Goal: Complete application form

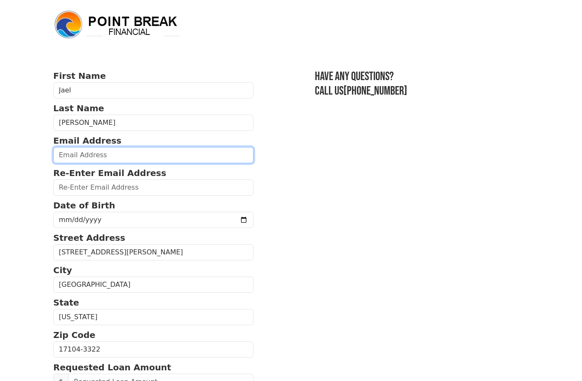
click at [162, 154] on input "email" at bounding box center [153, 155] width 200 height 16
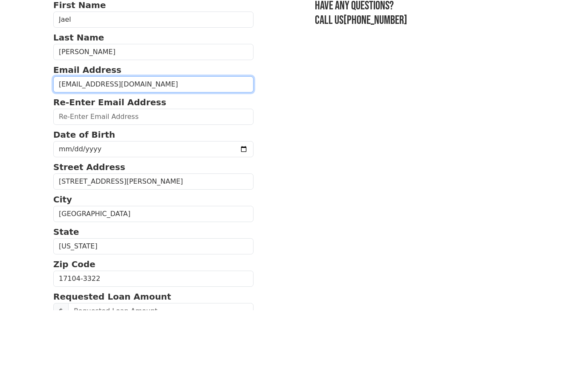
type input "[EMAIL_ADDRESS][DOMAIN_NAME]"
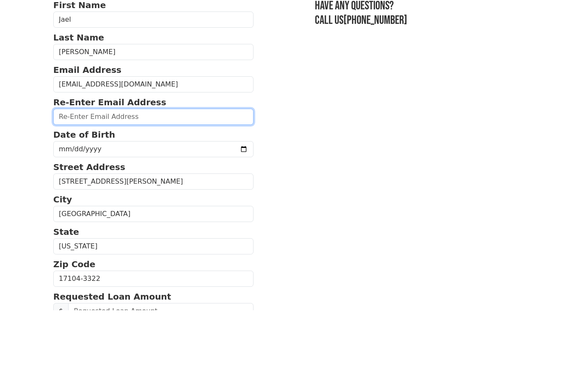
click at [68, 180] on input "email" at bounding box center [153, 188] width 200 height 16
paste input "[EMAIL_ADDRESS][DOMAIN_NAME]"
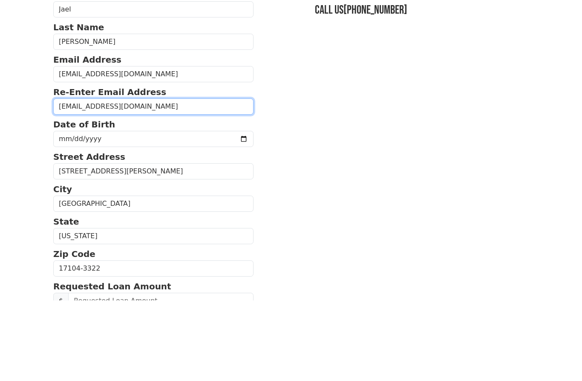
type input "[EMAIL_ADDRESS][DOMAIN_NAME]"
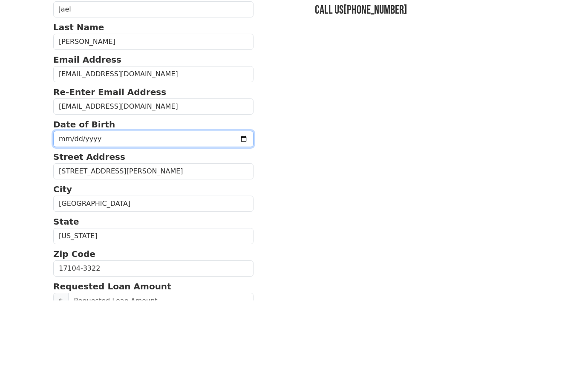
click at [66, 212] on input "date" at bounding box center [153, 220] width 200 height 16
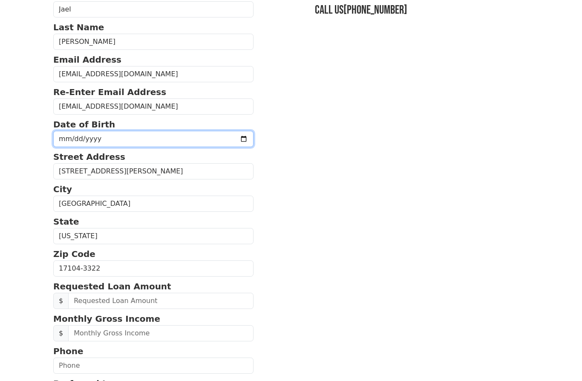
click at [142, 140] on input "1989-10-05" at bounding box center [153, 139] width 200 height 16
type input "1989-10-05"
click at [142, 139] on input "1989-10-05" at bounding box center [153, 139] width 200 height 16
click at [159, 140] on input "date" at bounding box center [153, 139] width 200 height 16
click at [144, 137] on input "date" at bounding box center [153, 139] width 200 height 16
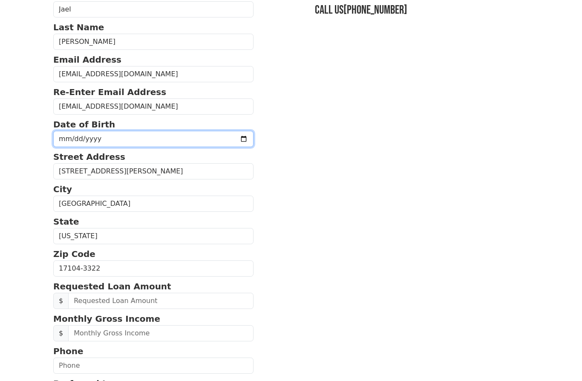
type input "1989-10-09"
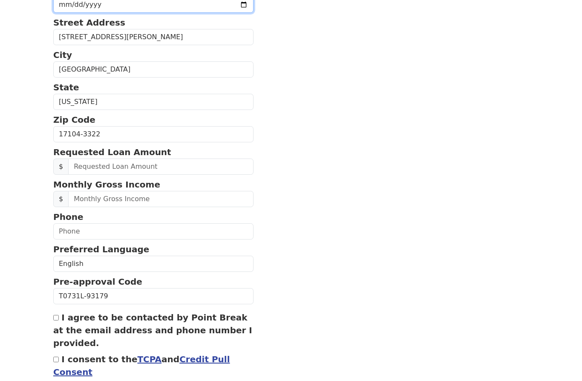
scroll to position [234, 0]
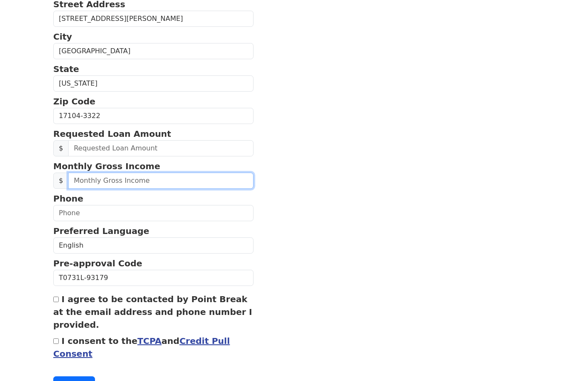
click at [190, 187] on input "text" at bounding box center [160, 181] width 185 height 16
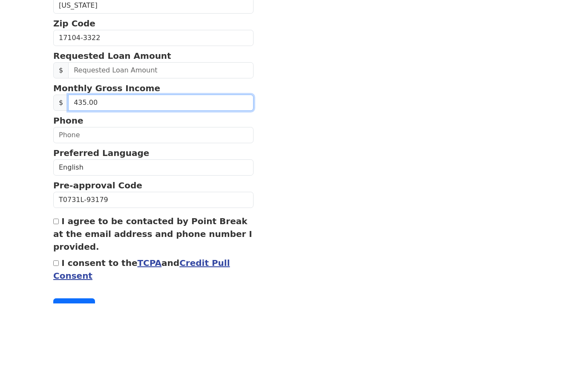
type input "4,350.00"
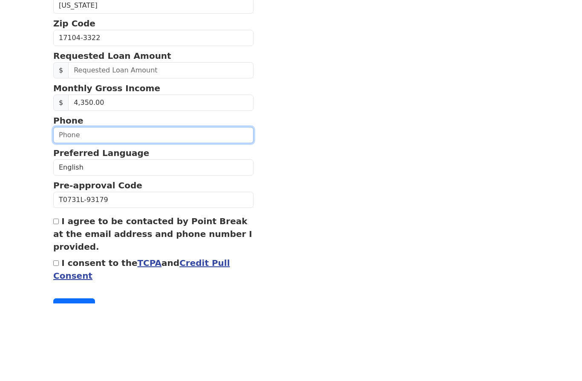
click at [70, 205] on input "text" at bounding box center [153, 213] width 200 height 16
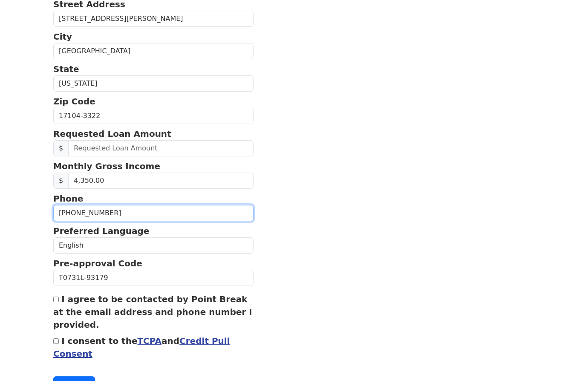
click at [162, 218] on input "(717) 557-2617" at bounding box center [153, 213] width 200 height 16
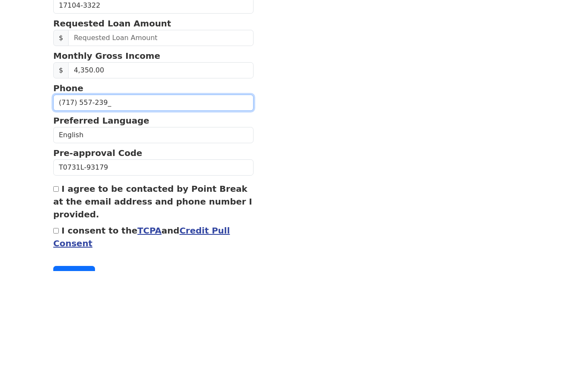
type input "(717) 557-2398"
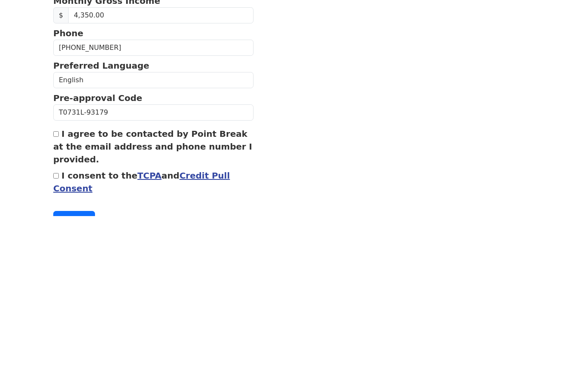
click at [55, 297] on input "I agree to be contacted by Point Break at the email address and phone number I …" at bounding box center [56, 300] width 6 height 6
checkbox input "true"
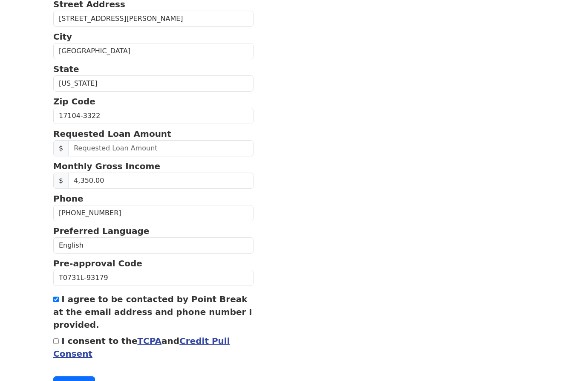
click at [74, 381] on button "Continue" at bounding box center [74, 385] width 42 height 16
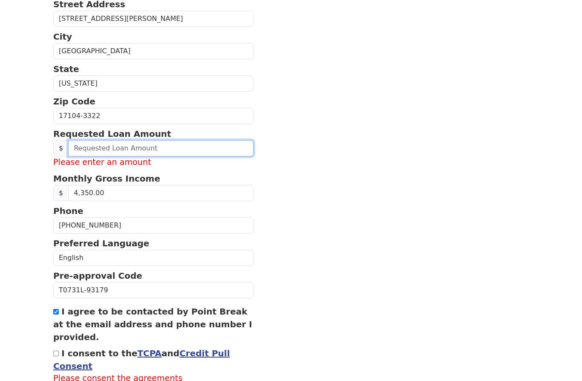
click at [173, 145] on input "text" at bounding box center [160, 148] width 185 height 16
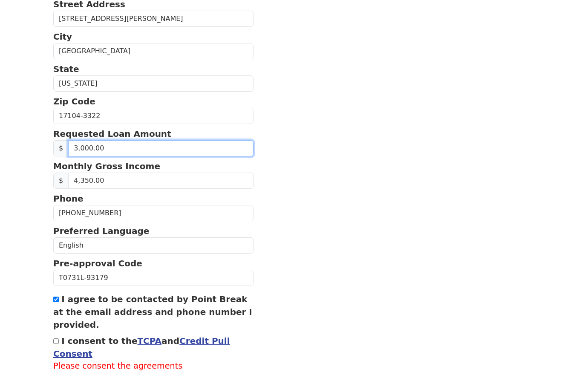
type input "30,000.00"
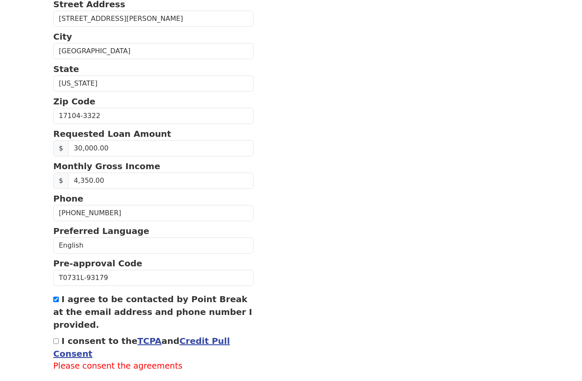
click at [533, 143] on div "First Name Jael Last Name Morel Email Address yaelmorel93@gmail.com Re-Enter Em…" at bounding box center [291, 98] width 486 height 664
click at [57, 341] on input "I consent to the TCPA and Credit Pull Consent" at bounding box center [56, 342] width 6 height 6
click at [59, 340] on input "I consent to the TCPA and Credit Pull Consent" at bounding box center [56, 342] width 6 height 6
click at [56, 342] on input "I consent to the TCPA and Credit Pull Consent" at bounding box center [56, 342] width 6 height 6
checkbox input "true"
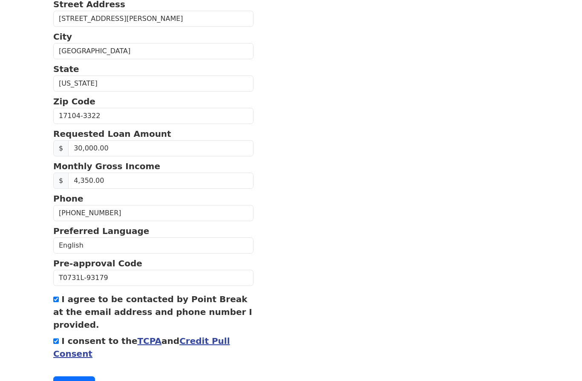
click at [68, 381] on button "Continue" at bounding box center [74, 385] width 42 height 16
